Goal: Task Accomplishment & Management: Complete application form

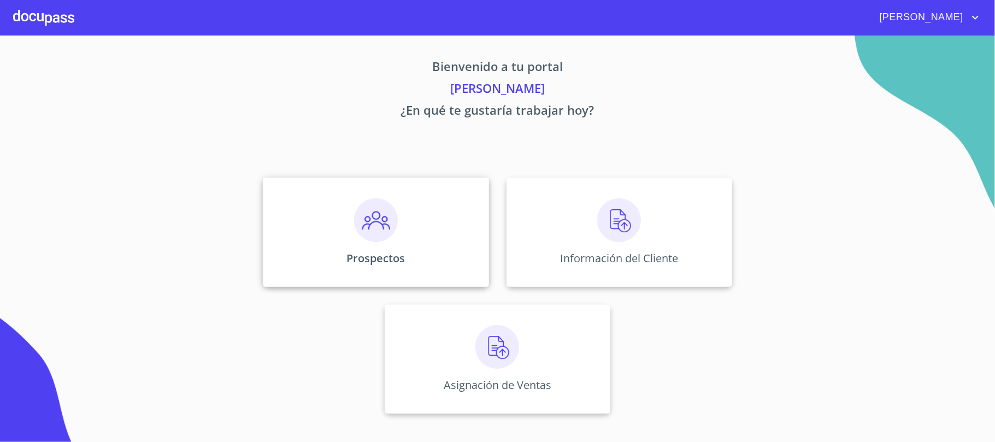
click at [385, 240] on img at bounding box center [376, 220] width 44 height 44
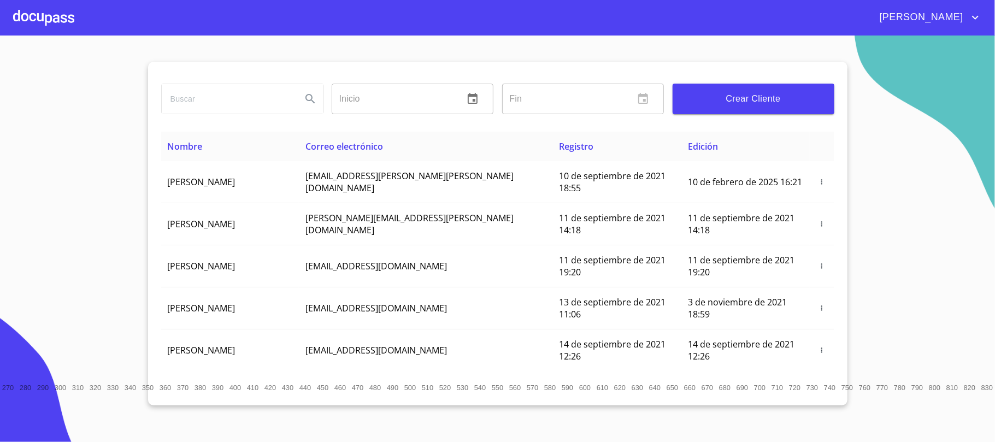
click at [720, 99] on span "Crear Cliente" at bounding box center [754, 98] width 144 height 15
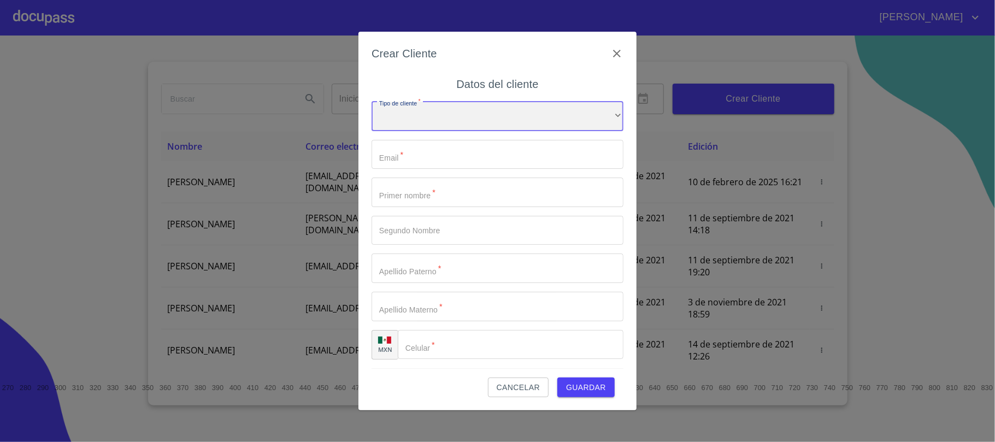
click at [435, 116] on div "​" at bounding box center [498, 117] width 252 height 30
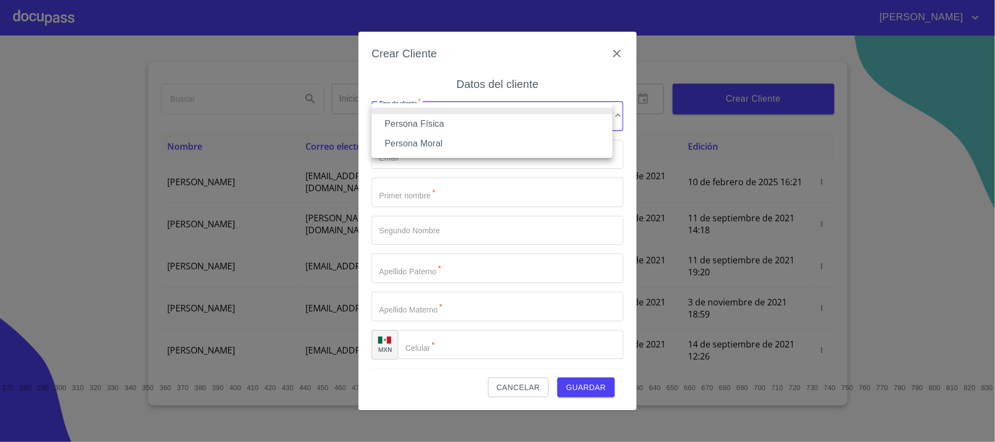
click at [447, 121] on li "Persona Física" at bounding box center [492, 124] width 241 height 20
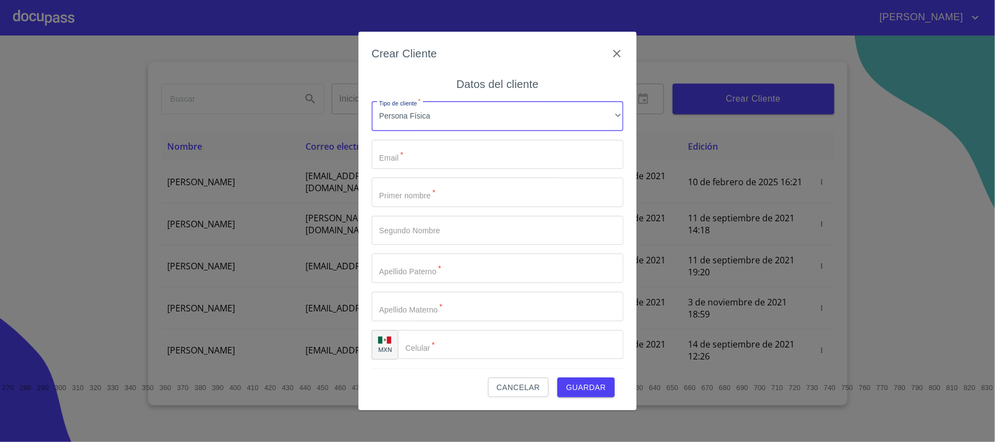
click at [440, 154] on input "Tipo de cliente   *" at bounding box center [498, 155] width 252 height 30
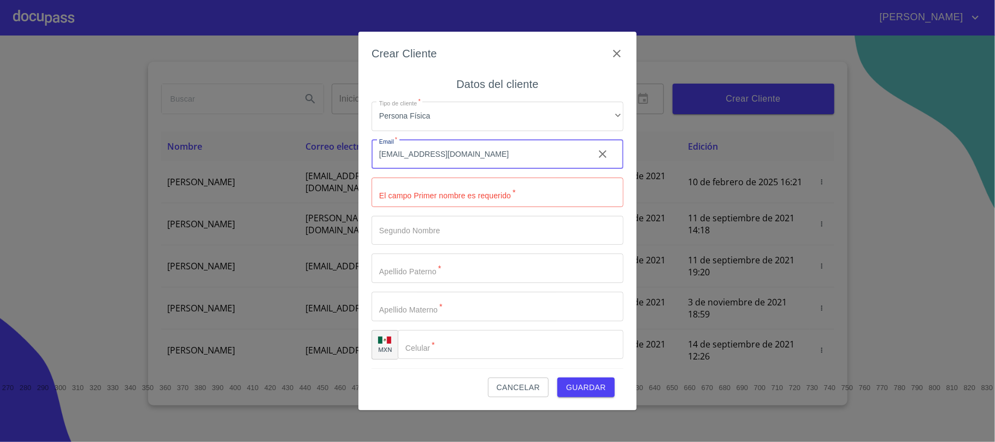
click at [477, 158] on input "[EMAIL_ADDRESS][DOMAIN_NAME]" at bounding box center [479, 155] width 214 height 30
click at [475, 158] on input "[EMAIL_ADDRESS][DOMAIN_NAME]" at bounding box center [479, 155] width 214 height 30
type input "x"
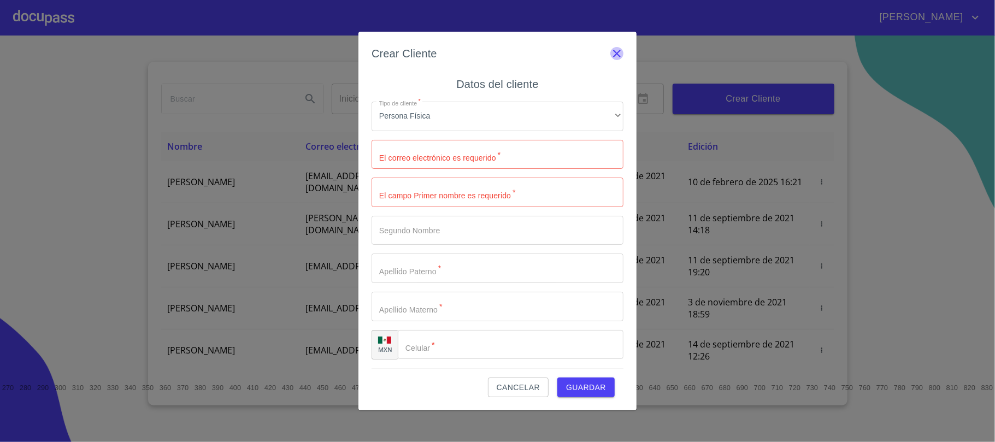
click at [621, 55] on icon "button" at bounding box center [616, 53] width 13 height 13
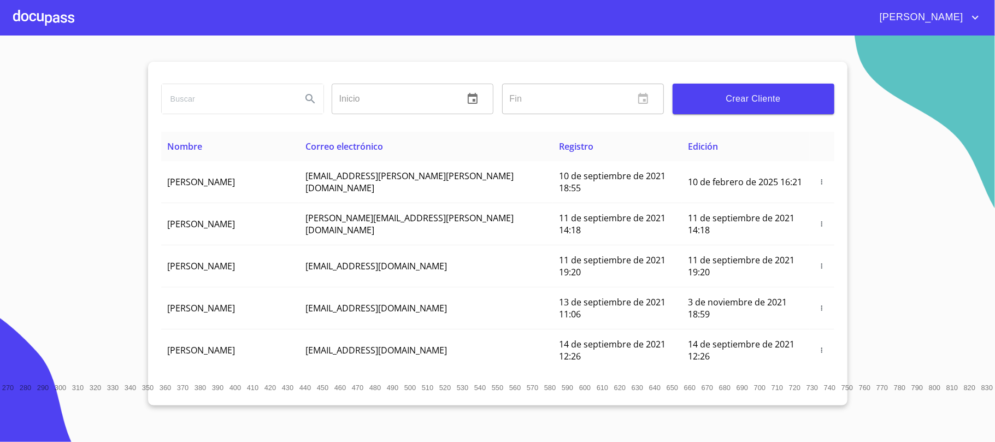
click at [56, 22] on div at bounding box center [43, 17] width 61 height 35
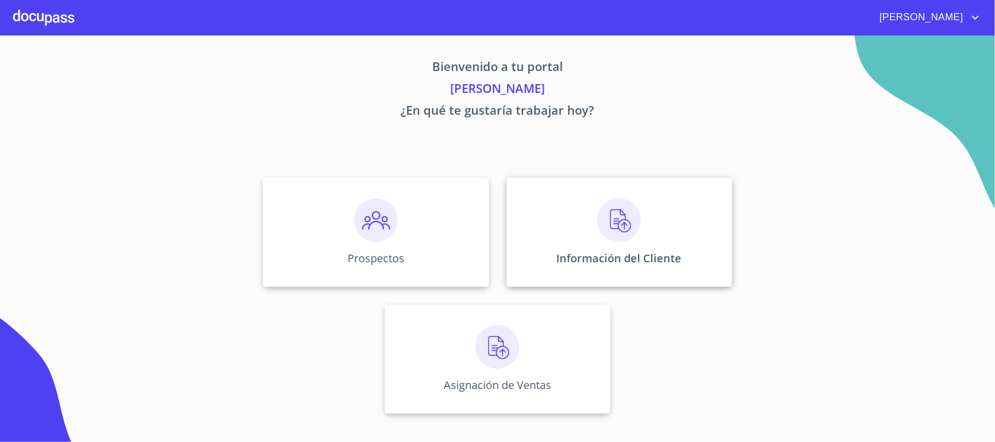
click at [661, 216] on div "Información del Cliente" at bounding box center [620, 232] width 226 height 109
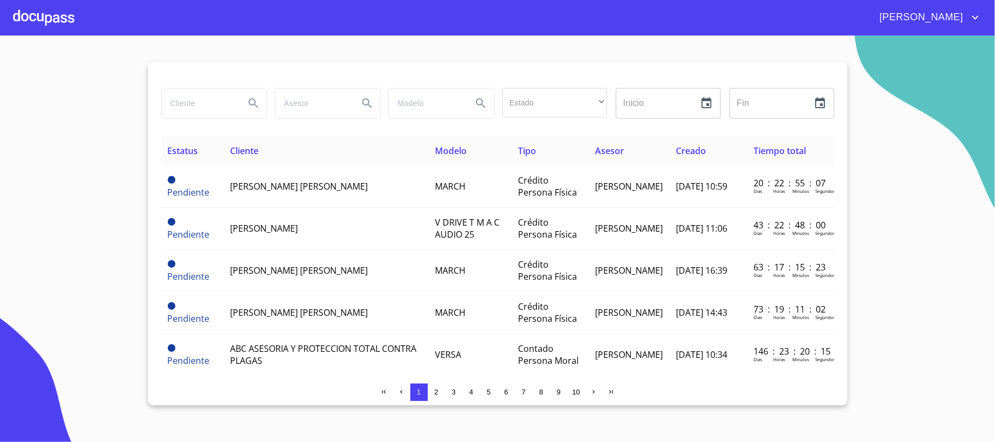
click at [211, 98] on input "search" at bounding box center [199, 104] width 74 height 30
type input "RAUL MENDIETA"
click at [51, 14] on div at bounding box center [43, 17] width 61 height 35
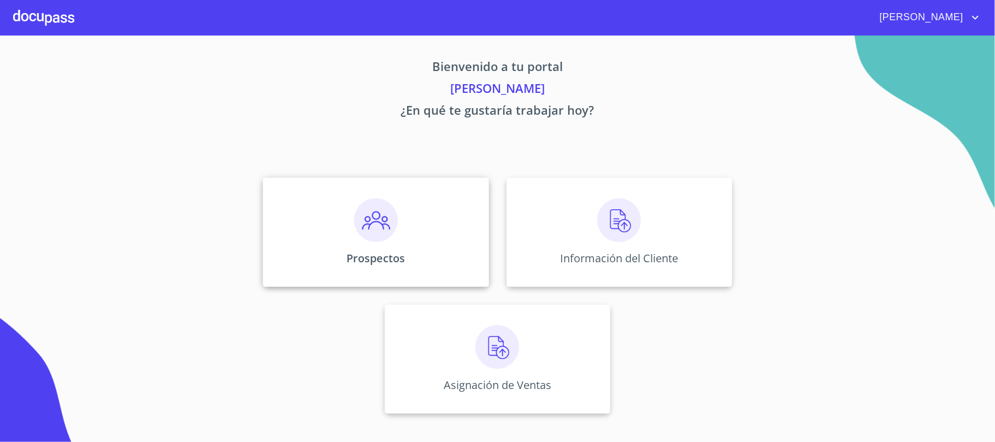
click at [407, 237] on div "Prospectos" at bounding box center [376, 232] width 226 height 109
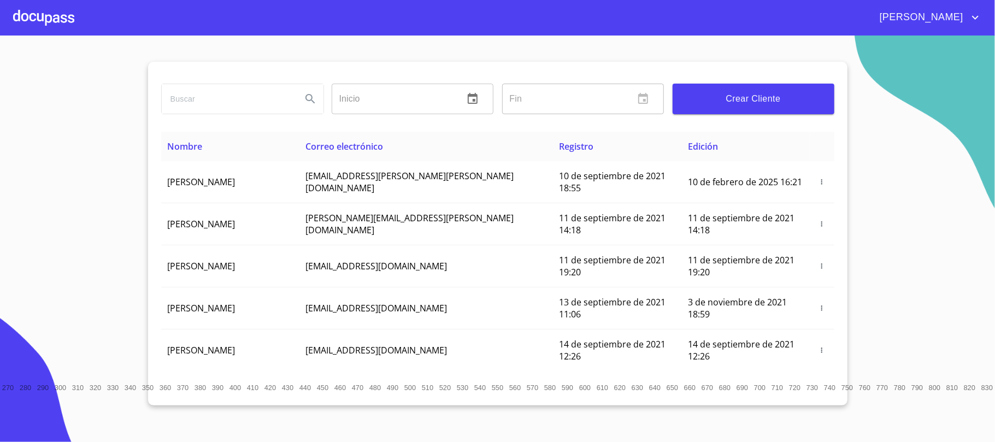
click at [750, 97] on span "Crear Cliente" at bounding box center [754, 98] width 144 height 15
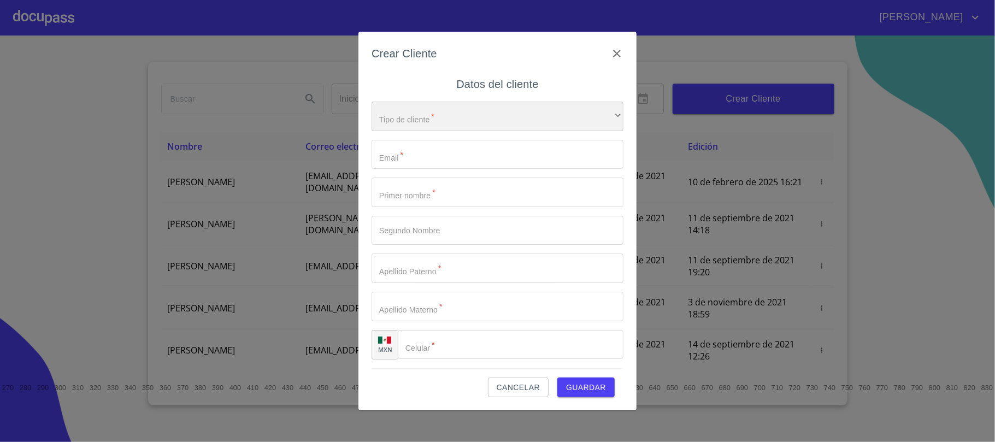
click at [489, 114] on div "​" at bounding box center [498, 117] width 252 height 30
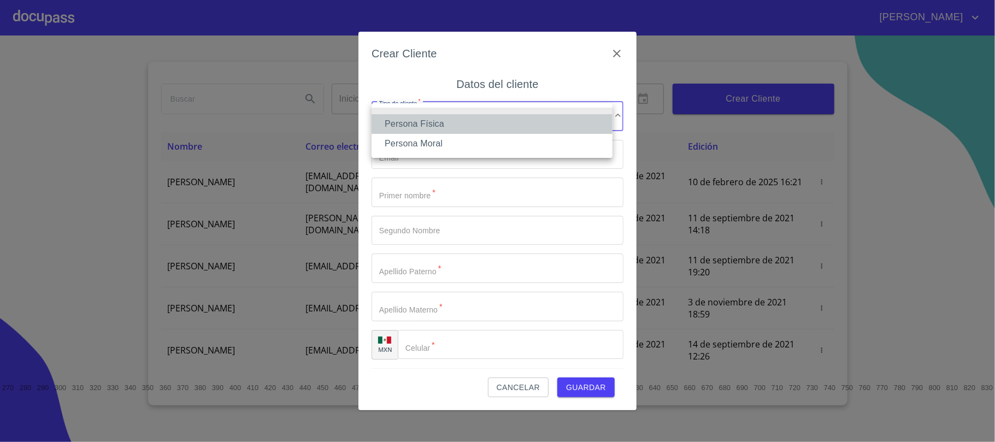
click at [442, 115] on li "Persona Física" at bounding box center [492, 124] width 241 height 20
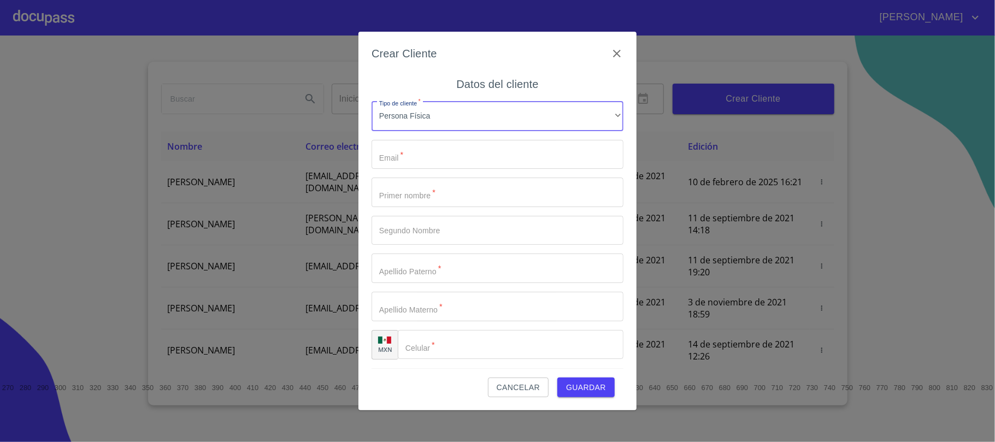
click at [433, 167] on input "Tipo de cliente   *" at bounding box center [498, 155] width 252 height 30
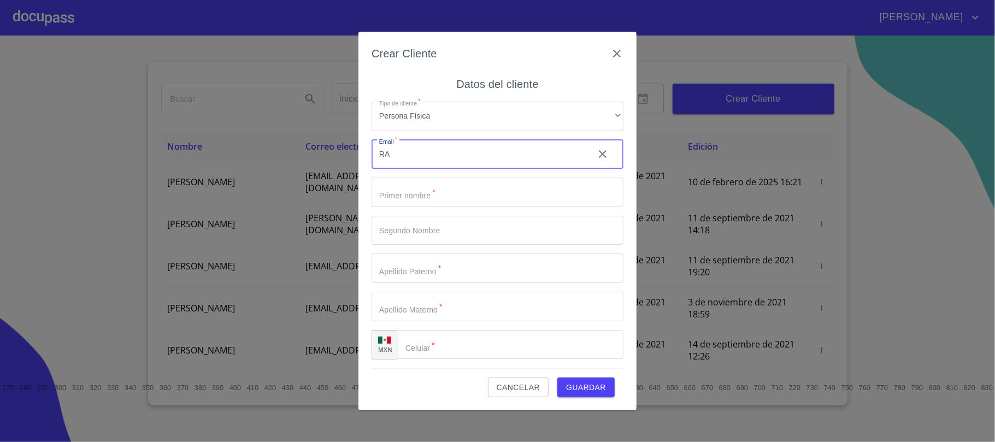
type input "R"
click at [431, 166] on input "raulmendieta" at bounding box center [479, 155] width 214 height 30
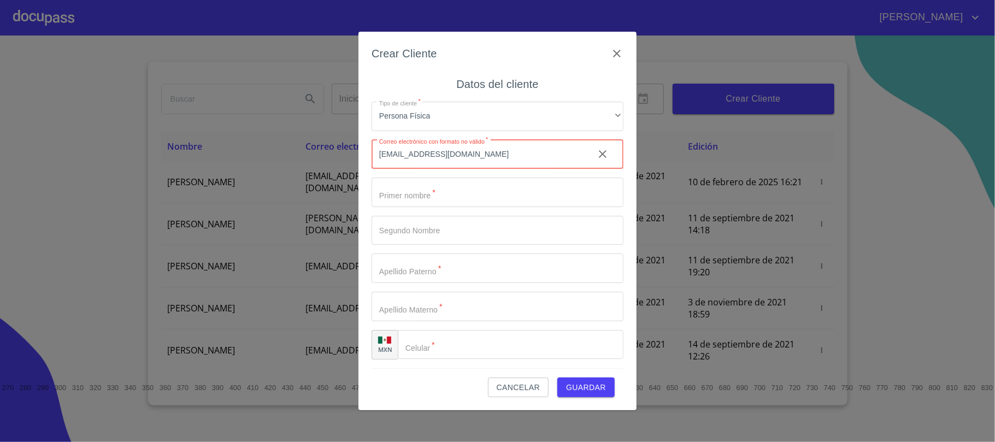
type input "raulmendieta60@gmail.com"
click at [429, 193] on input "Tipo de cliente   *" at bounding box center [498, 193] width 252 height 30
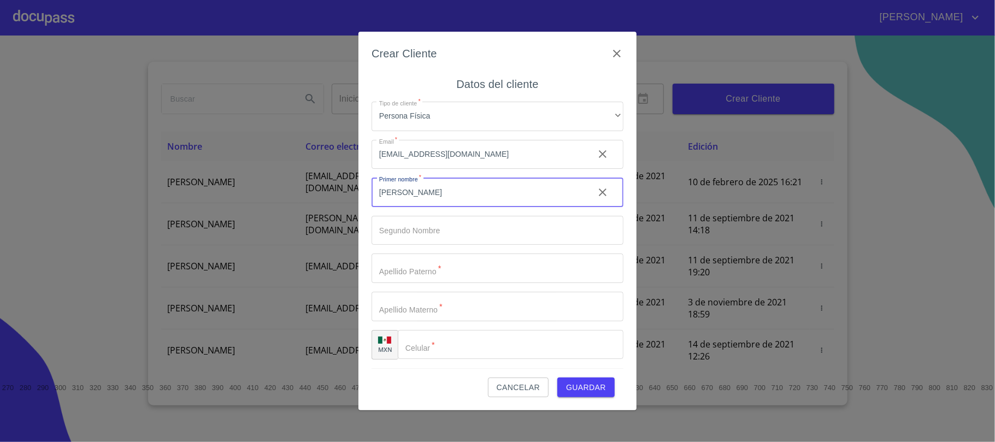
type input "RAUL"
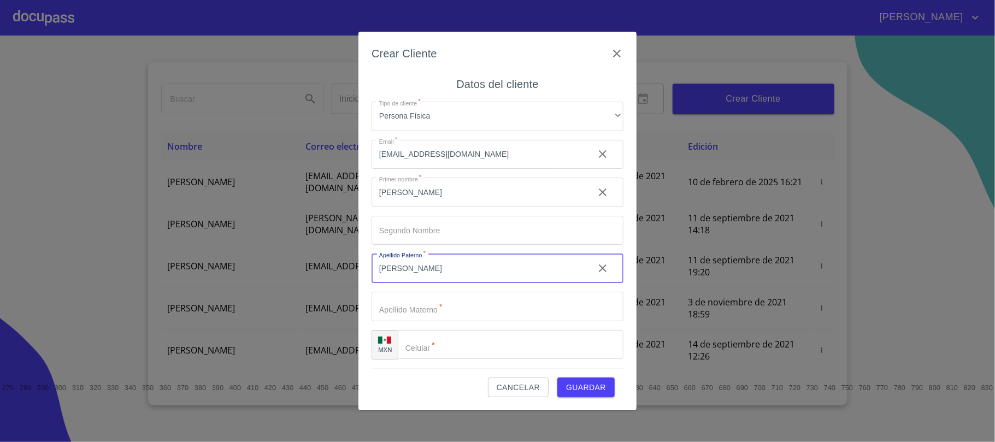
type input "MENDIETA"
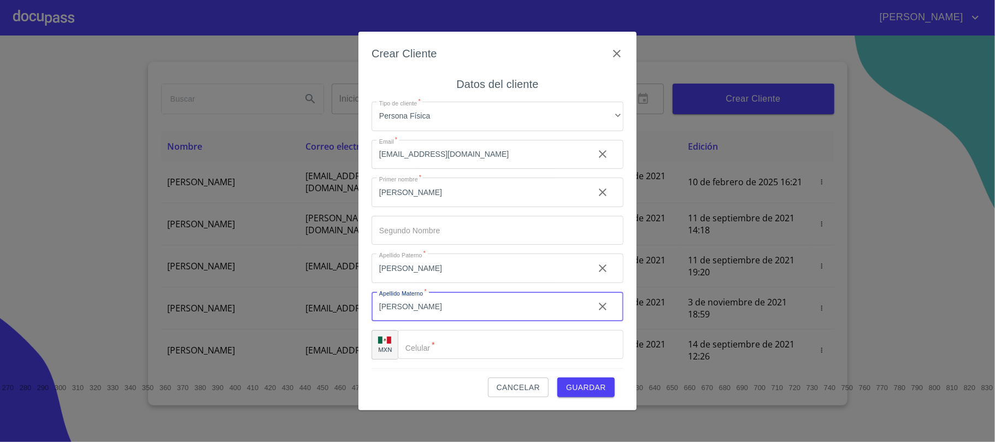
type input "MORALES"
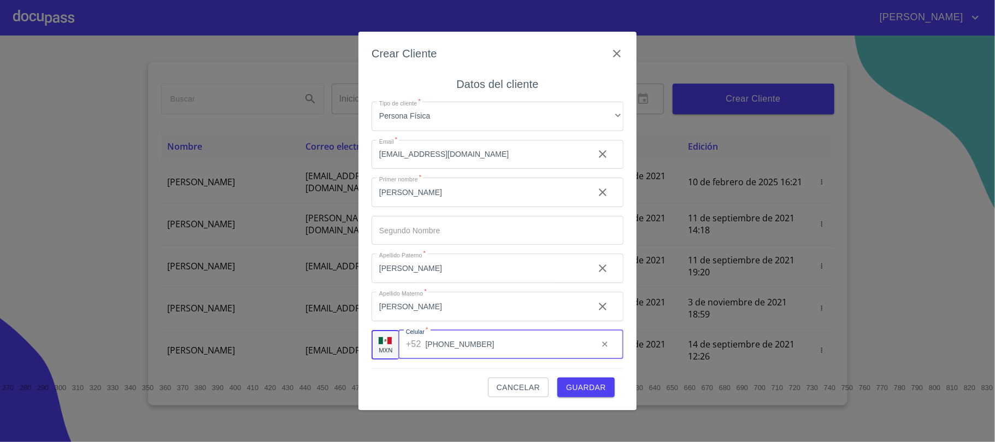
type input "(33)28037705"
click at [584, 395] on button "Guardar" at bounding box center [585, 388] width 57 height 20
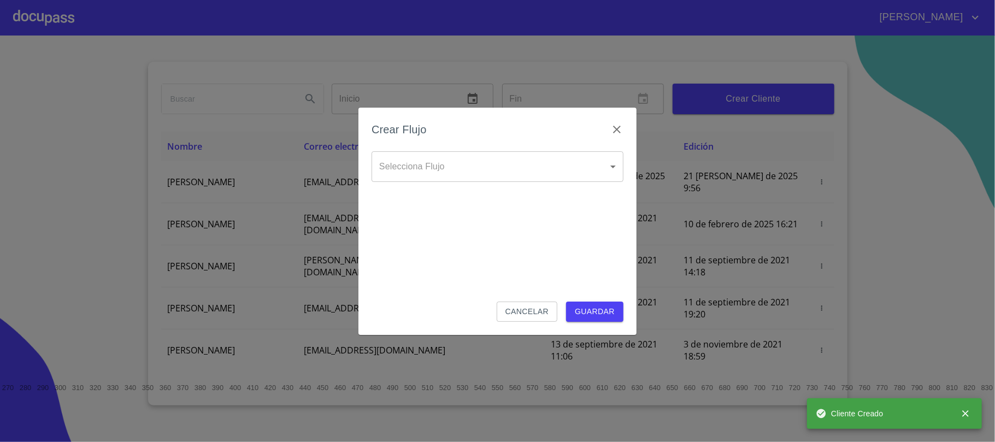
click at [560, 168] on body "Valente Inicio ​ Fin ​ Crear Cliente Nombre Correo electrónico Registro Edición…" at bounding box center [497, 221] width 995 height 442
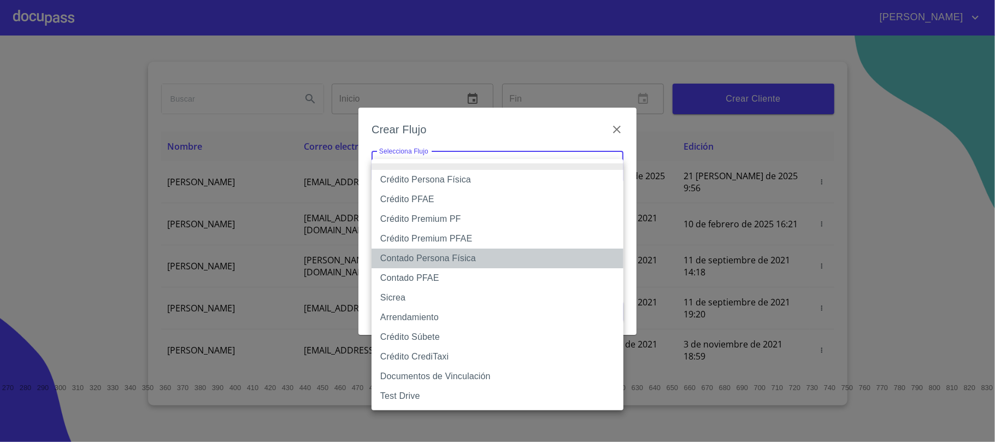
click at [459, 258] on li "Contado Persona Física" at bounding box center [498, 259] width 252 height 20
type input "60bf975b0d9865ccc2471536"
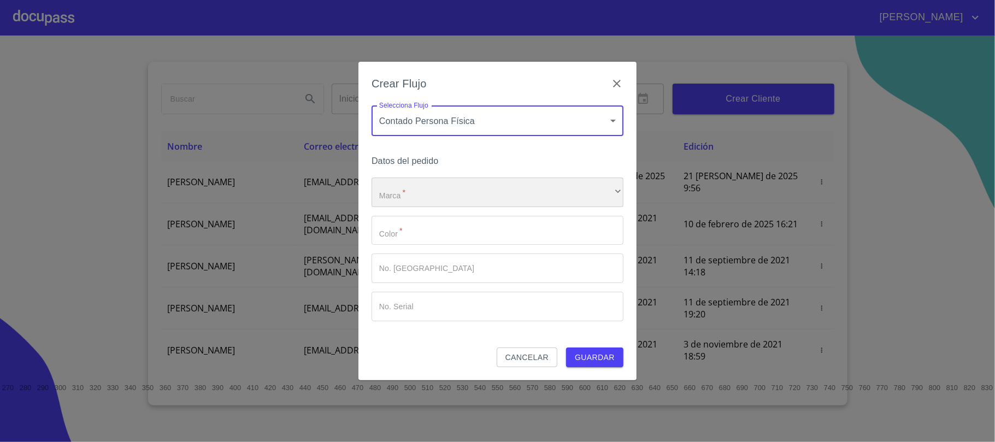
click at [418, 199] on div "​" at bounding box center [498, 193] width 252 height 30
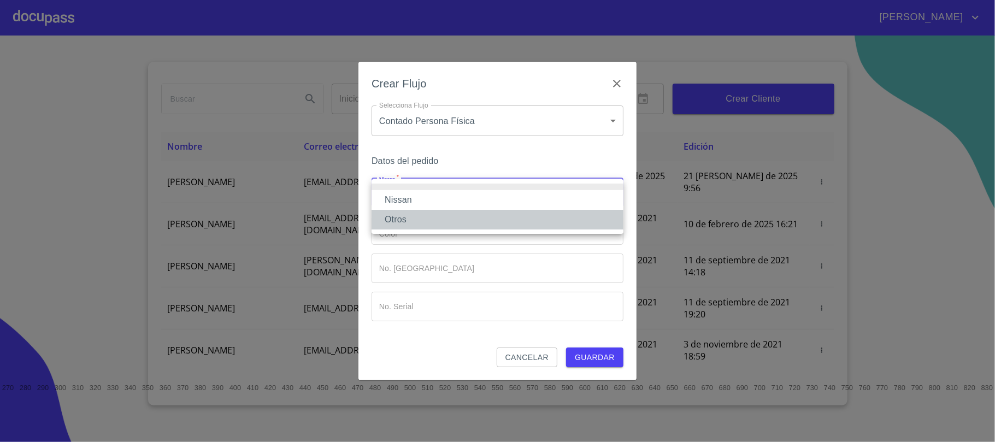
click at [415, 218] on li "Otros" at bounding box center [498, 220] width 252 height 20
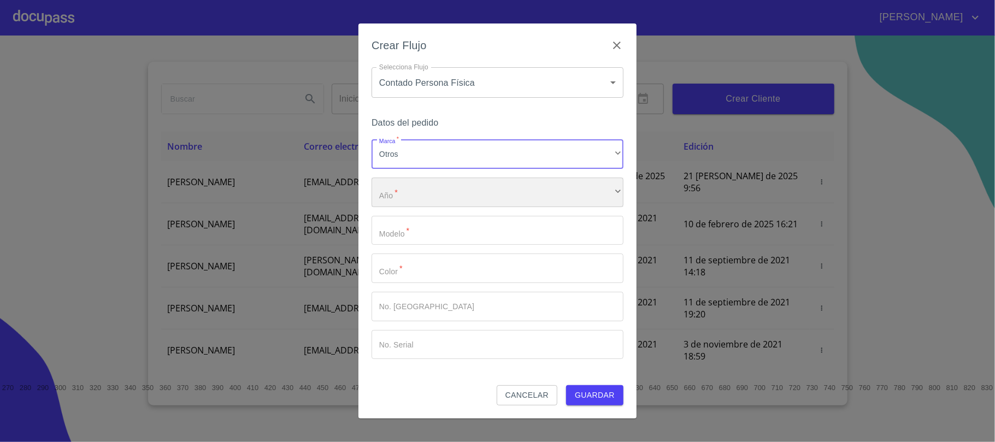
click at [401, 199] on div "​" at bounding box center [498, 193] width 252 height 30
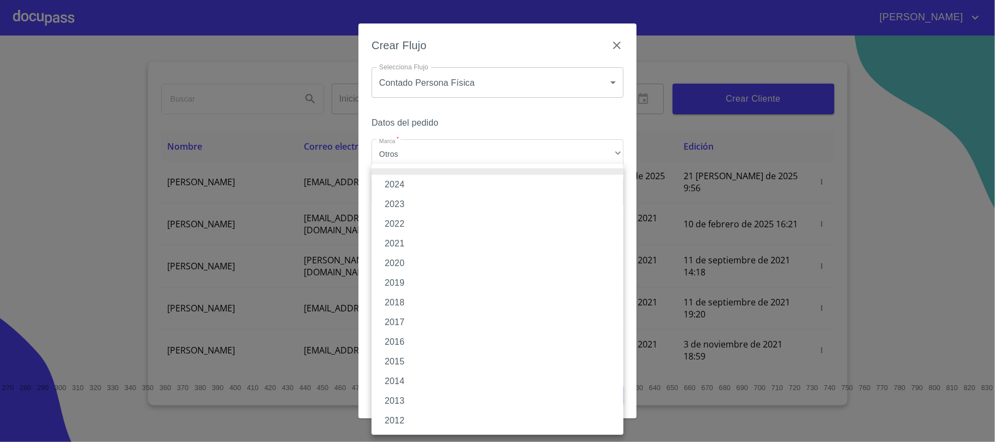
click at [407, 209] on li "2023" at bounding box center [498, 205] width 252 height 20
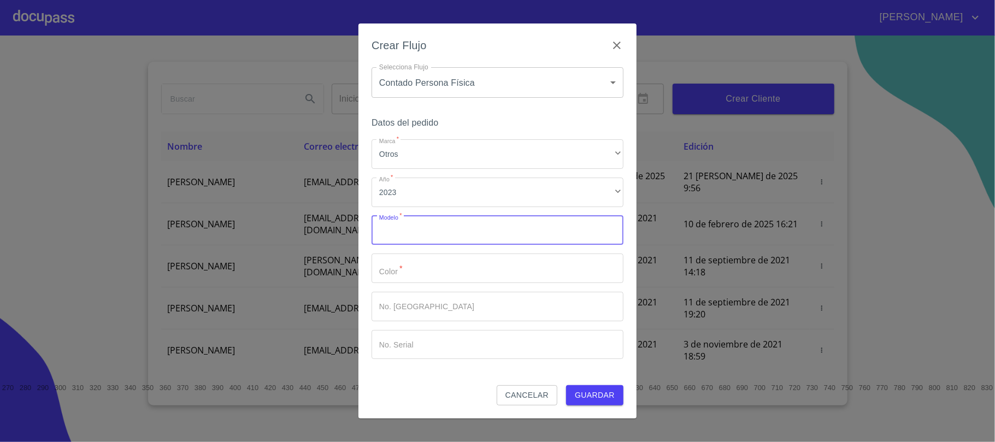
click at [413, 239] on input "Marca   *" at bounding box center [498, 231] width 252 height 30
type input "SENTRA"
click at [418, 245] on input "Marca   *" at bounding box center [479, 231] width 214 height 30
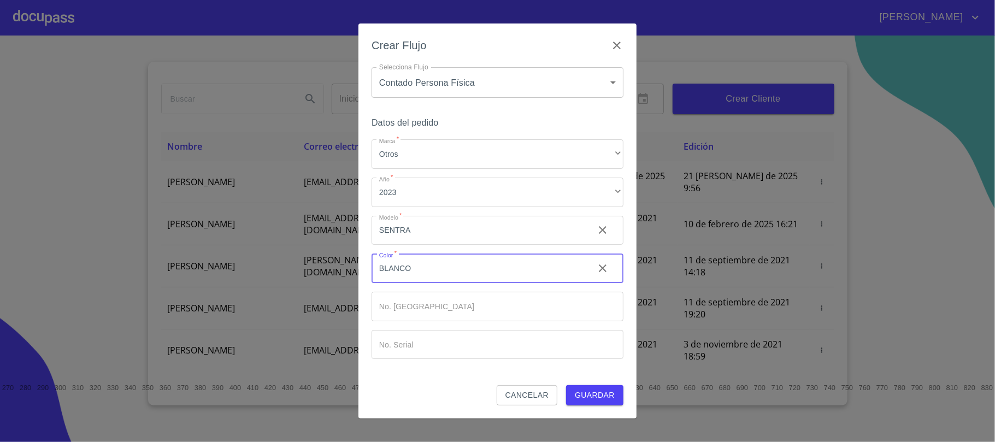
type input "BLANCO"
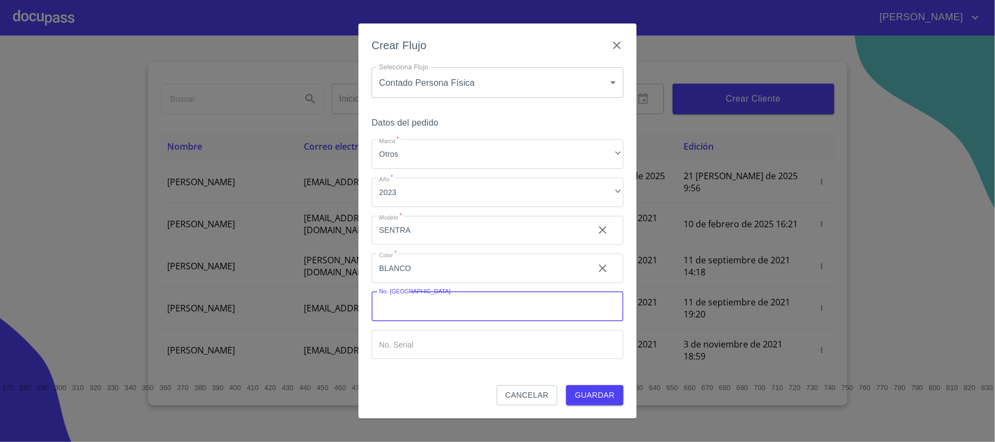
click at [612, 396] on span "Guardar" at bounding box center [595, 396] width 40 height 14
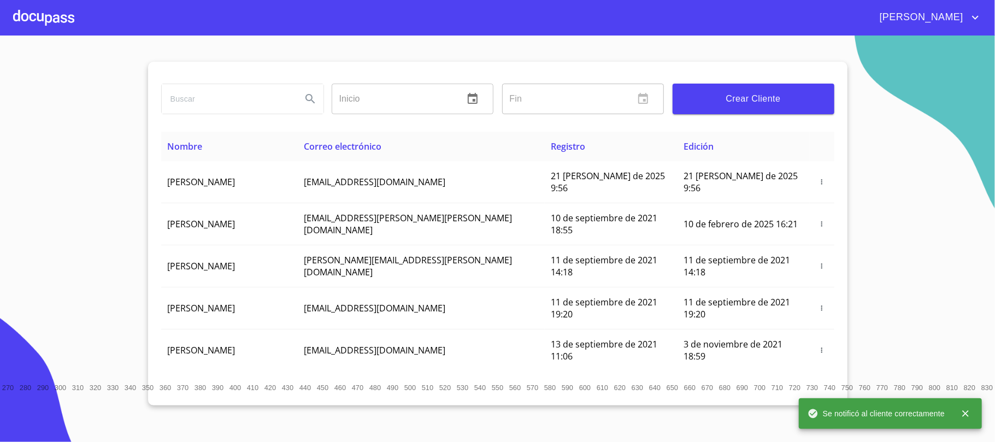
click at [63, 21] on div at bounding box center [43, 17] width 61 height 35
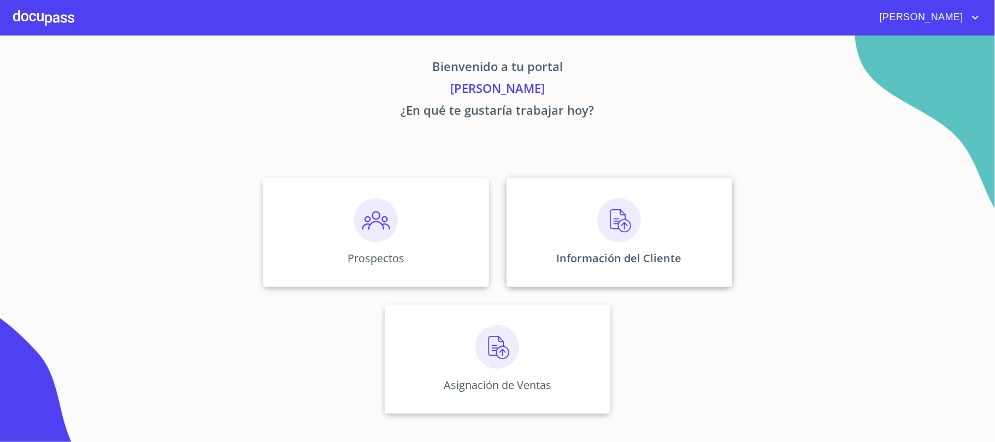
click at [636, 243] on div "Información del Cliente" at bounding box center [620, 232] width 226 height 109
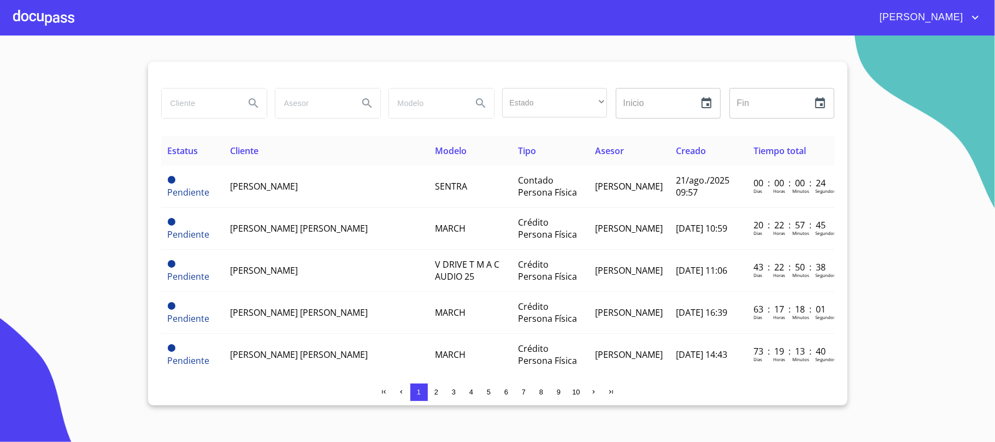
click at [38, 22] on div at bounding box center [43, 17] width 61 height 35
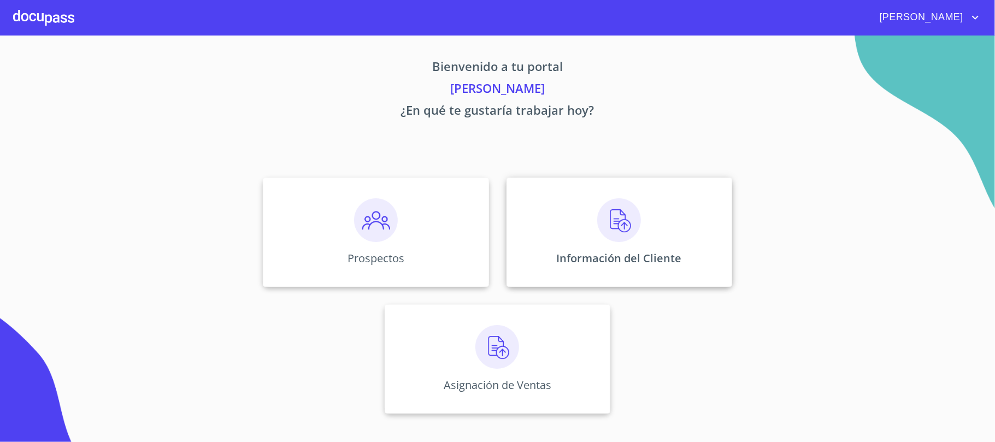
click at [597, 230] on img at bounding box center [619, 220] width 44 height 44
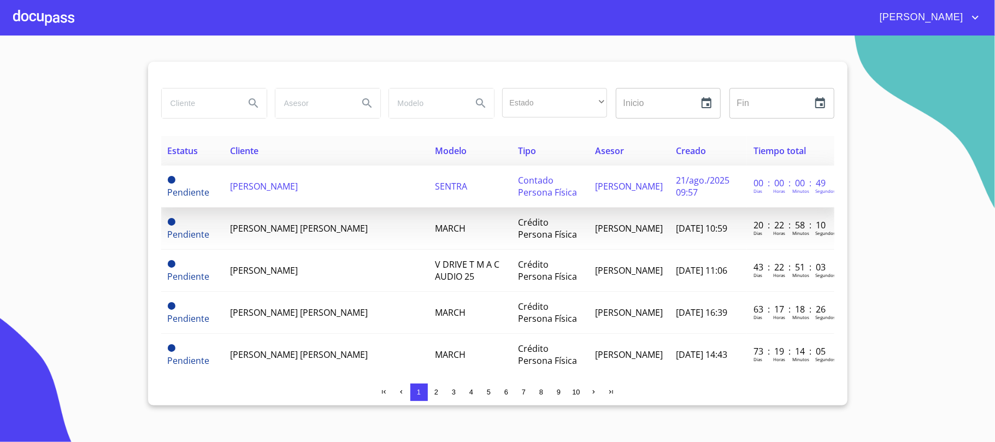
click at [365, 201] on td "RAUL MENDIETA MORALES" at bounding box center [326, 187] width 205 height 42
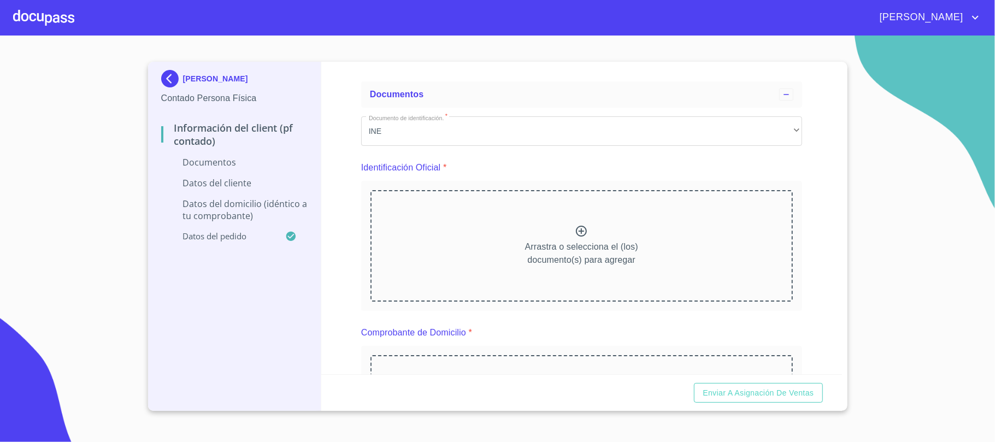
scroll to position [73, 0]
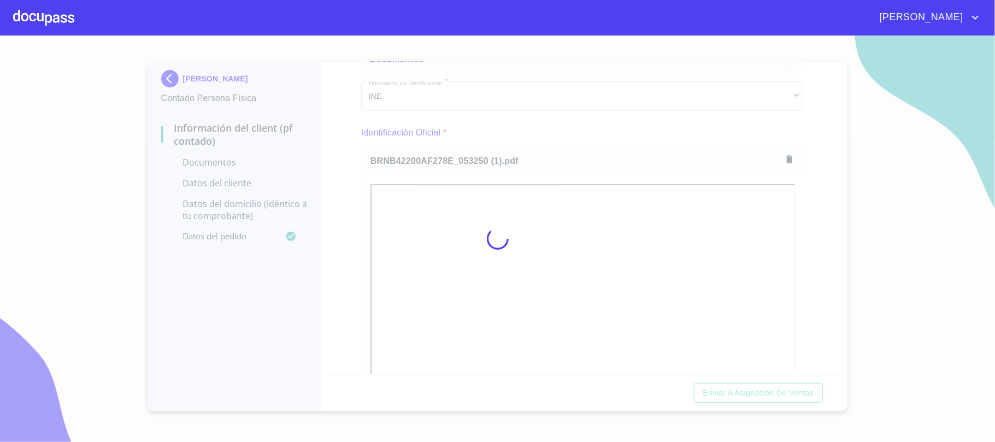
drag, startPoint x: 576, startPoint y: 131, endPoint x: 654, endPoint y: 129, distance: 78.7
click at [576, 131] on div at bounding box center [497, 239] width 995 height 407
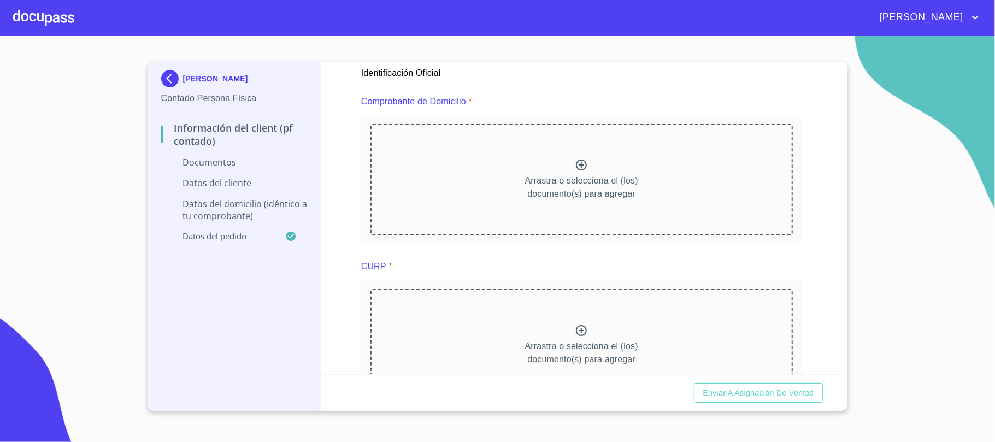
scroll to position [583, 0]
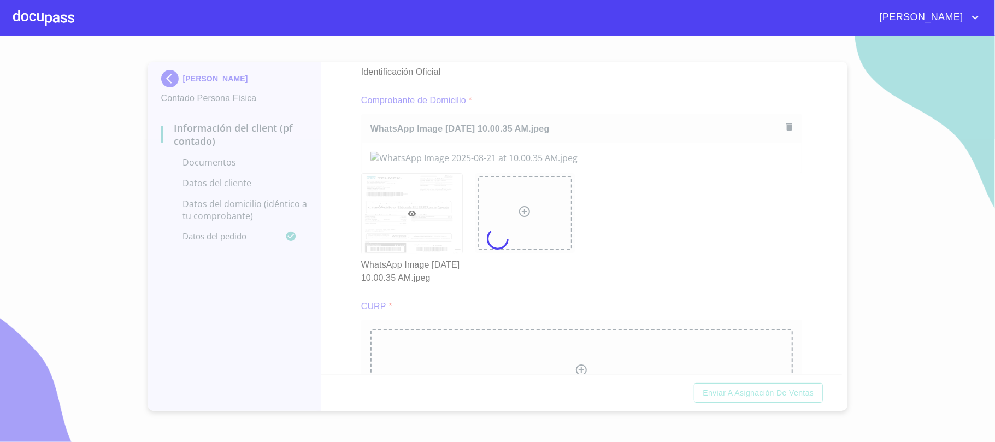
click at [561, 91] on div at bounding box center [497, 239] width 995 height 407
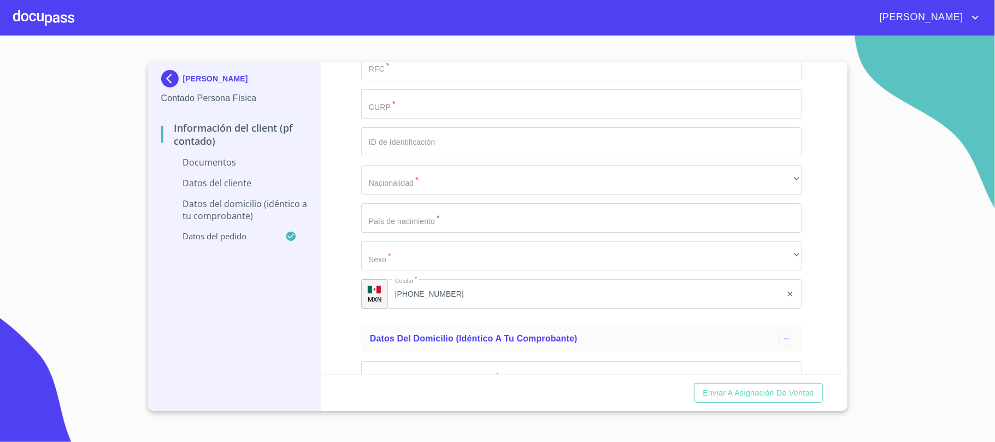
scroll to position [1284, 0]
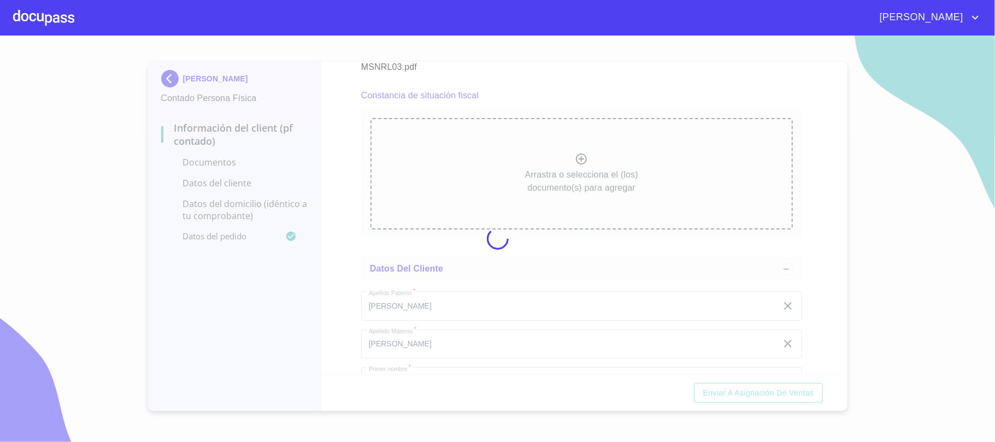
click at [637, 189] on div at bounding box center [497, 239] width 995 height 407
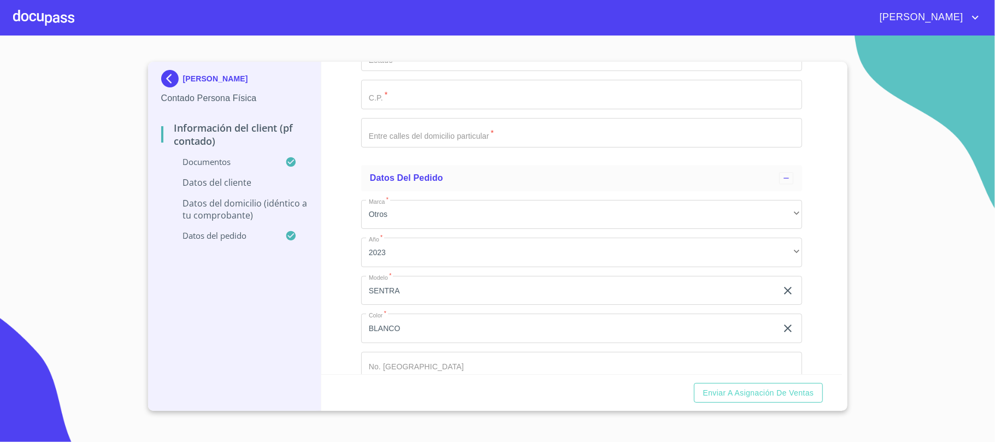
scroll to position [2067, 0]
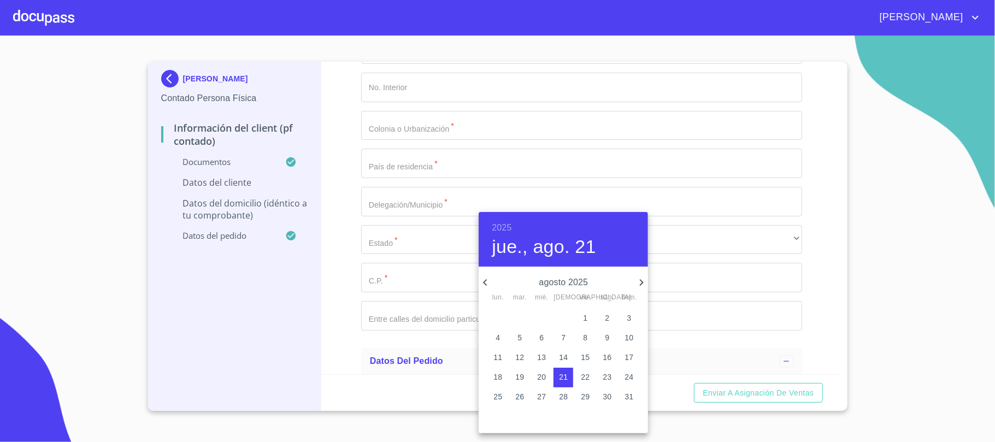
click at [508, 224] on h6 "2025" at bounding box center [502, 227] width 20 height 15
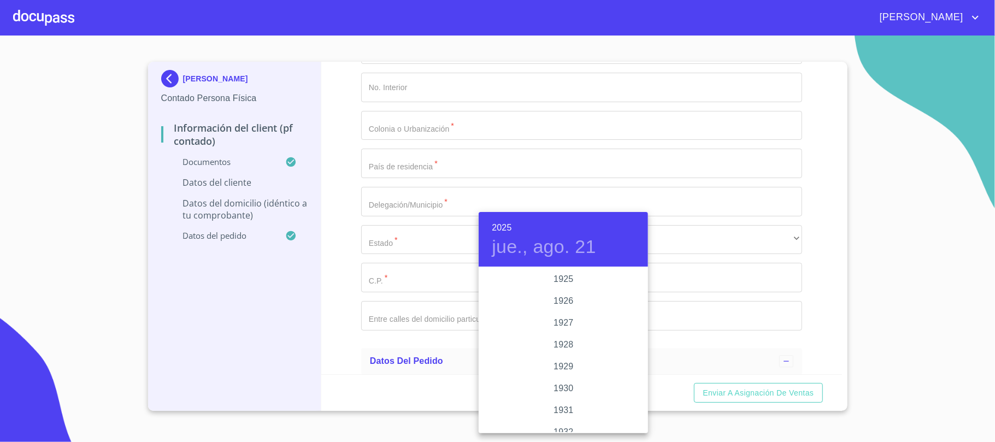
scroll to position [2121, 0]
click at [506, 226] on h6 "2025" at bounding box center [502, 227] width 20 height 15
click at [566, 345] on div "1965" at bounding box center [563, 345] width 169 height 22
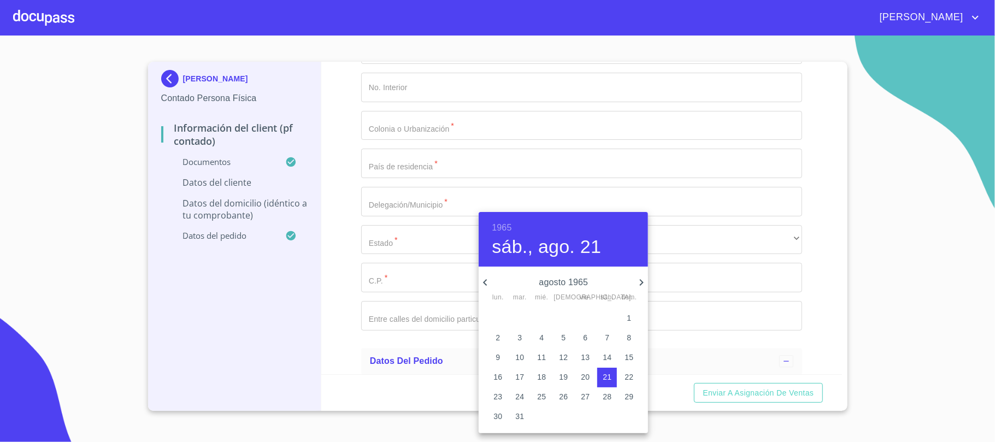
click at [484, 281] on icon "button" at bounding box center [485, 282] width 13 height 13
click at [585, 338] on p "9" at bounding box center [585, 337] width 4 height 11
type input "9 de jul. de 1965"
click at [332, 274] on div at bounding box center [497, 221] width 995 height 442
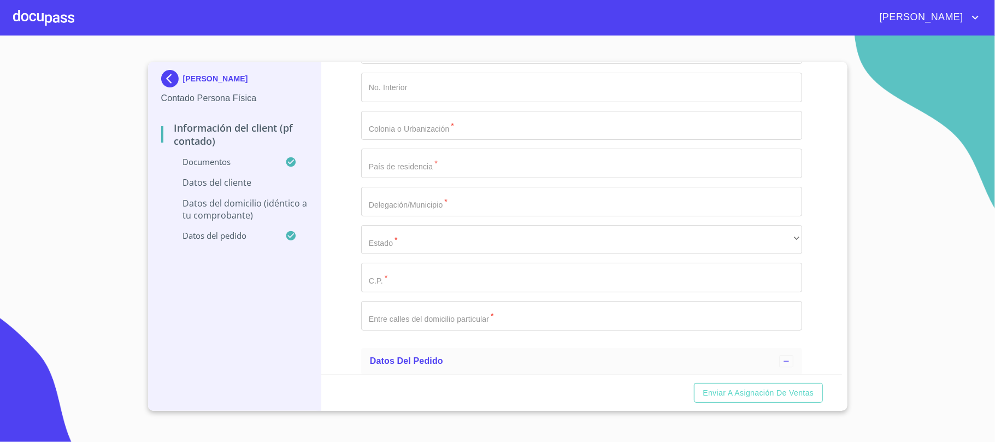
type input "MEMR650709"
paste input "MEMR650709HMSNRL03"
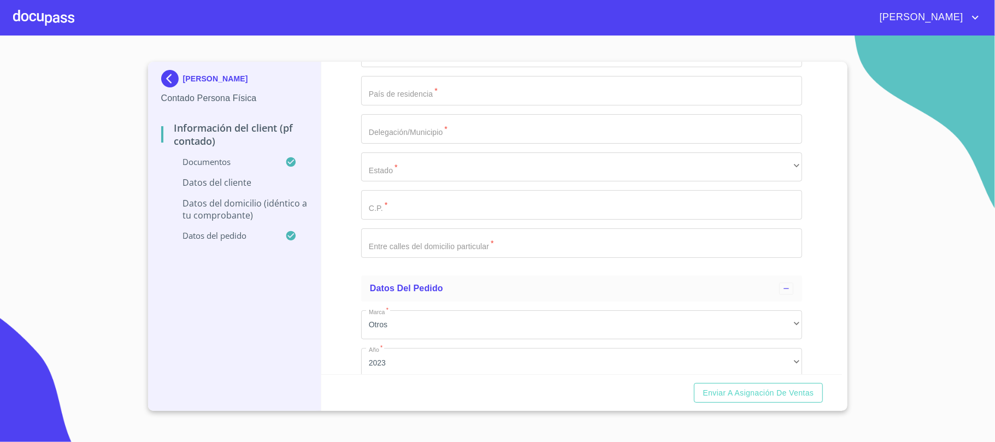
type input "MEMR650709HMSNRL03"
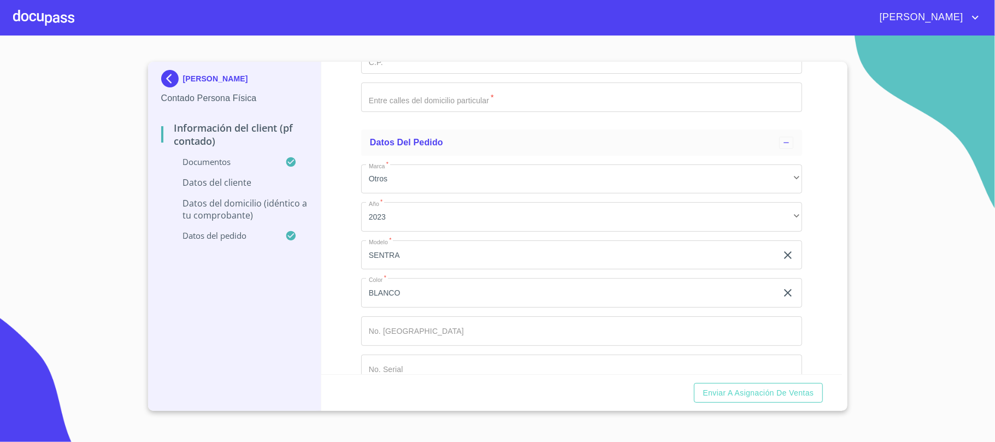
type input "2762629972"
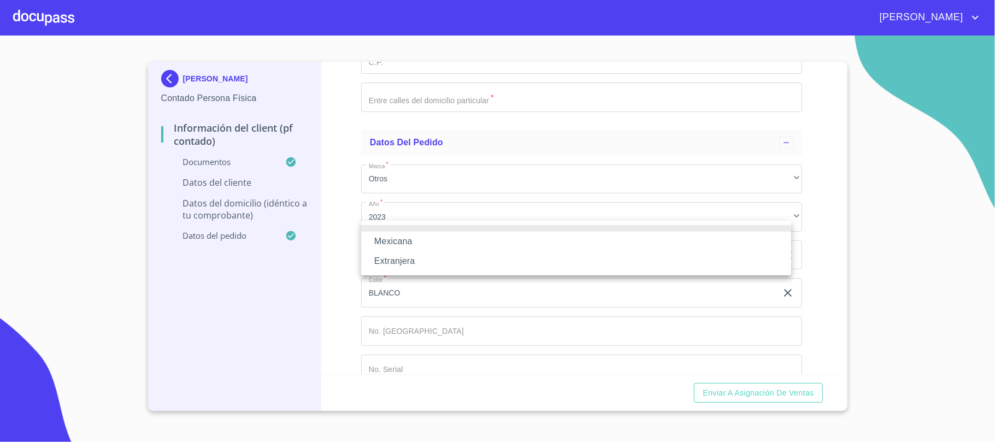
click at [414, 240] on li "Mexicana" at bounding box center [576, 242] width 430 height 20
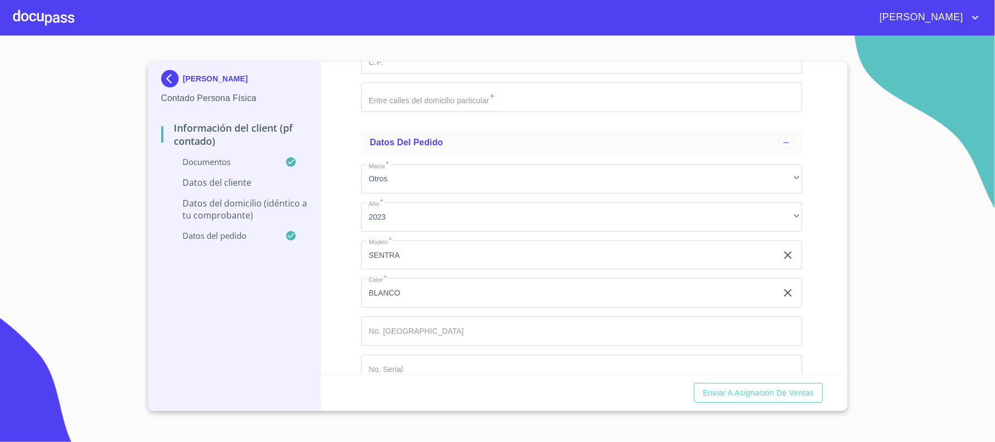
type input "MEXICO"
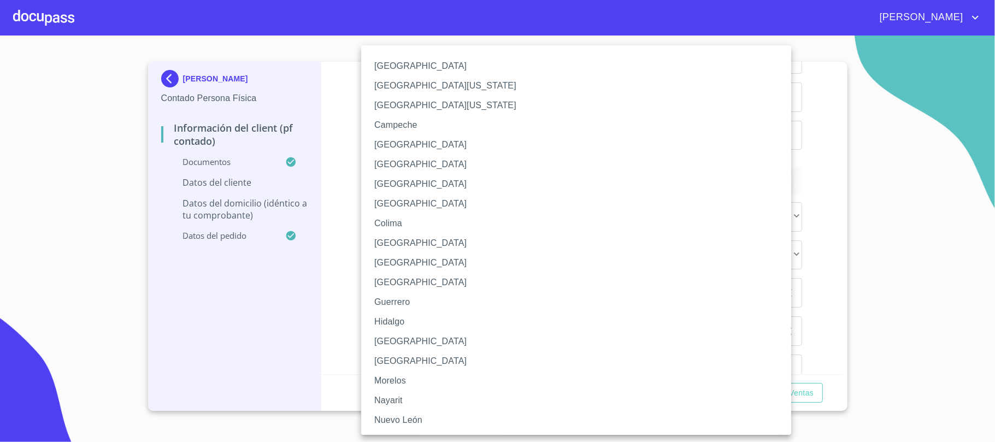
click at [404, 337] on li "Jalisco" at bounding box center [581, 342] width 441 height 20
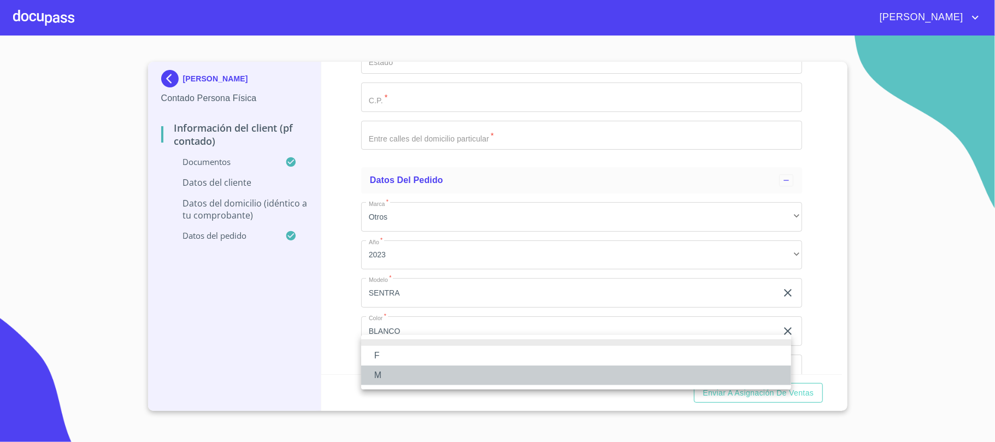
click at [398, 381] on li "M" at bounding box center [576, 376] width 430 height 20
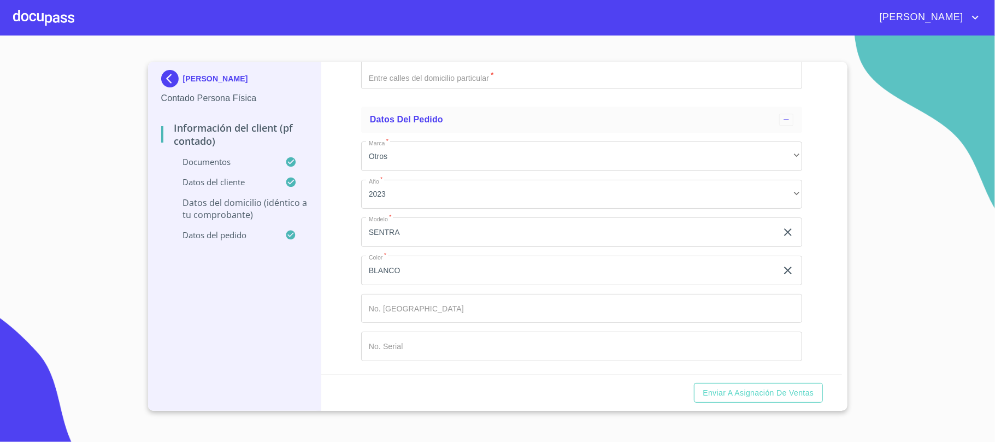
scroll to position [2504, 0]
type input "PSE DE LA CAPILLA"
type input "135"
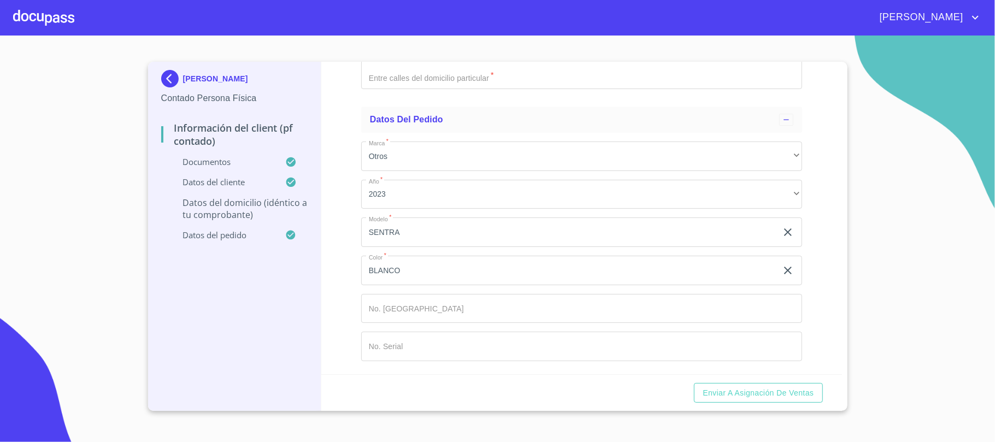
type input "PASEO PUENTE VIEJO"
type input "MEXICO"
type input "TONALA"
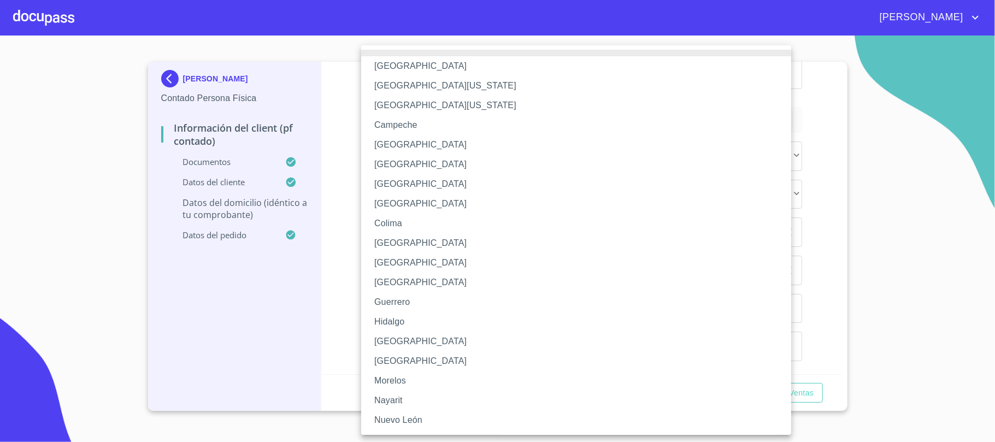
click at [399, 344] on li "Jalisco" at bounding box center [581, 342] width 441 height 20
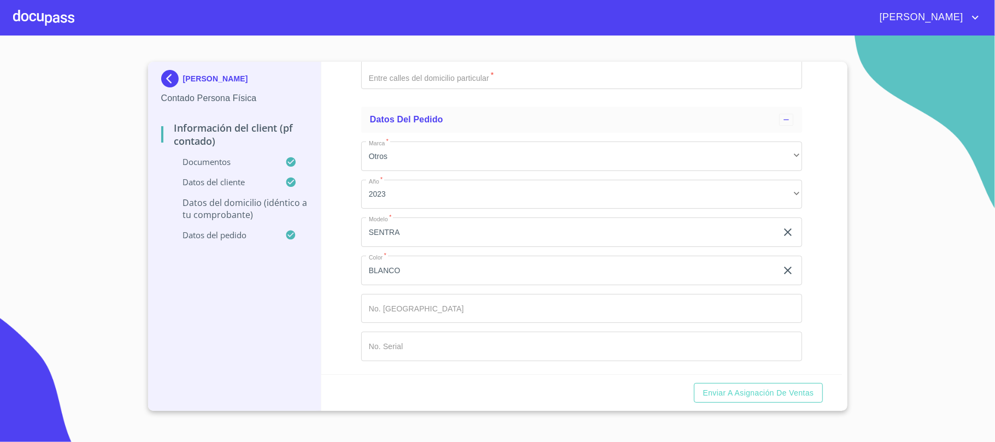
type input "45681"
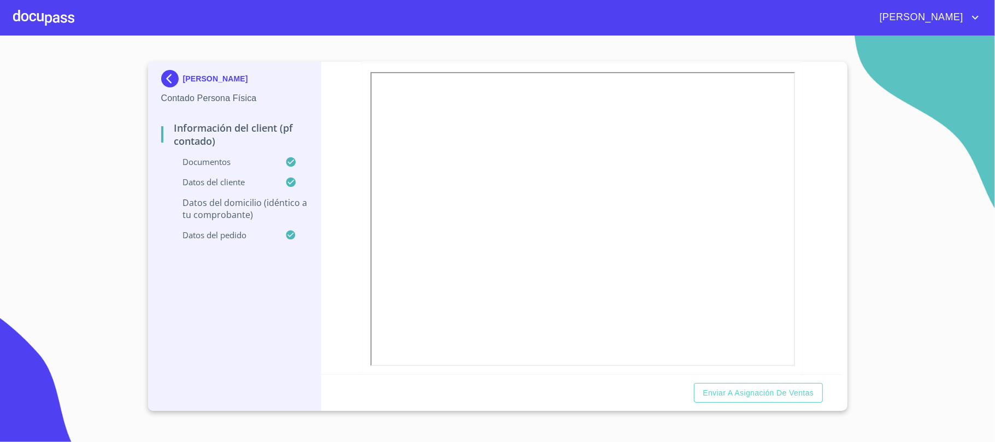
type input "CALLE CERRADA"
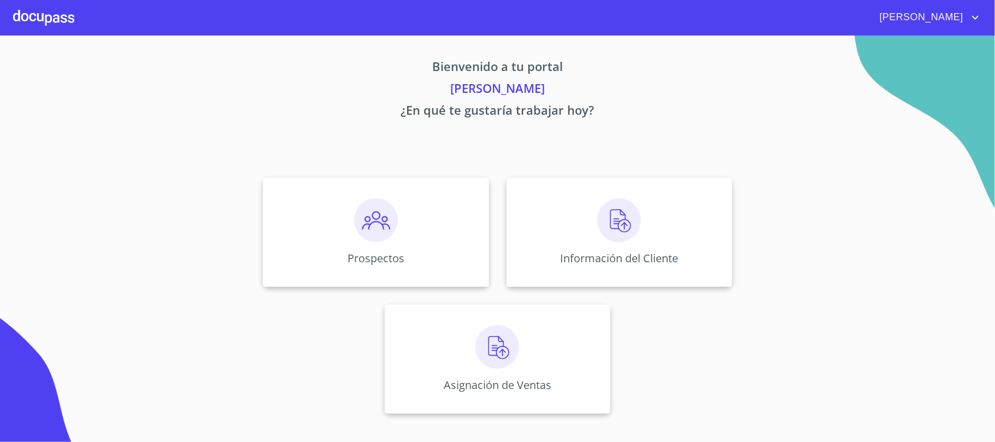
click at [959, 14] on span "[PERSON_NAME]" at bounding box center [920, 17] width 97 height 17
click at [967, 17] on li "Salir" at bounding box center [965, 23] width 36 height 20
